Goal: Information Seeking & Learning: Learn about a topic

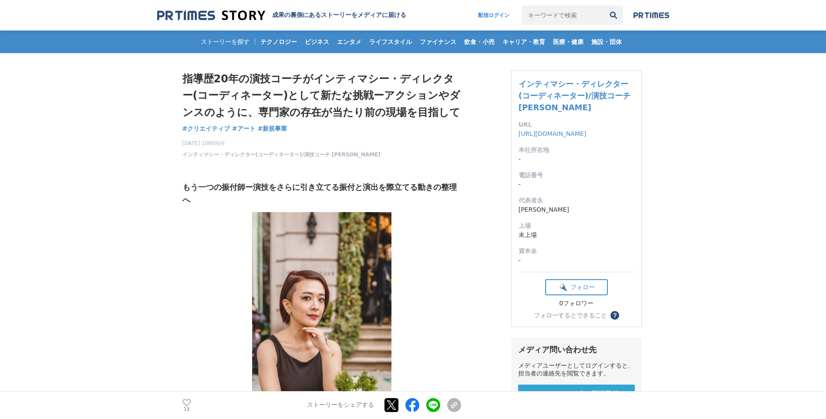
click at [558, 17] on input "キーワードで検索" at bounding box center [563, 15] width 82 height 19
type input "演劇"
click at [604, 6] on button "検索" at bounding box center [613, 15] width 19 height 19
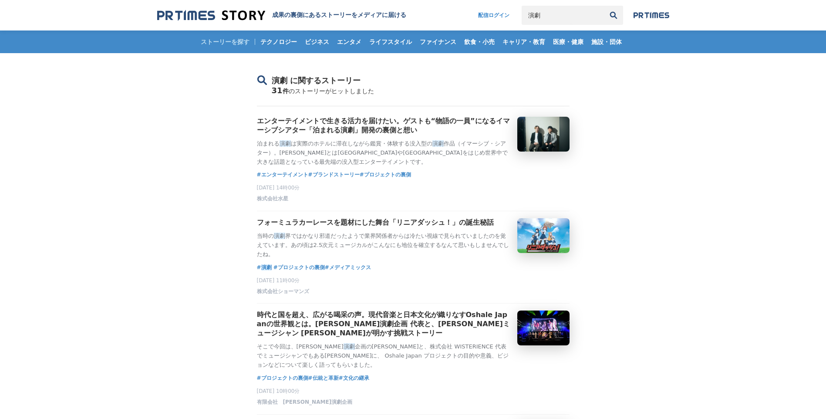
click at [649, 13] on img at bounding box center [652, 15] width 36 height 7
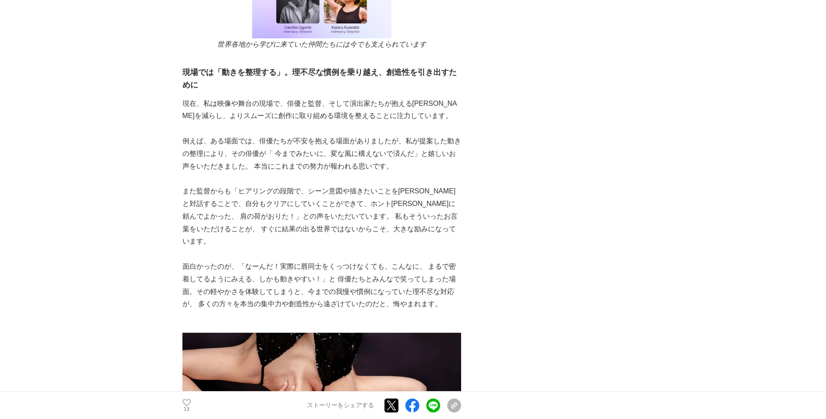
scroll to position [3965, 0]
